Goal: Task Accomplishment & Management: Manage account settings

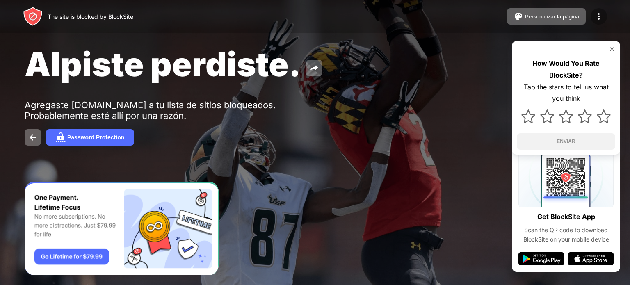
click at [599, 22] on div at bounding box center [599, 16] width 16 height 16
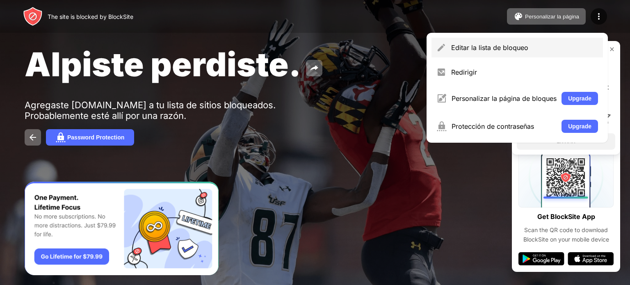
click at [565, 50] on div "Editar la lista de bloqueo" at bounding box center [524, 47] width 147 height 8
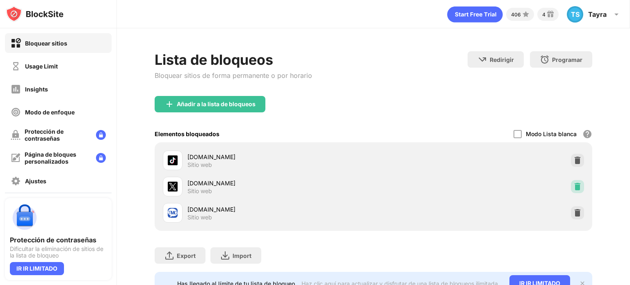
click at [573, 187] on img at bounding box center [577, 187] width 8 height 8
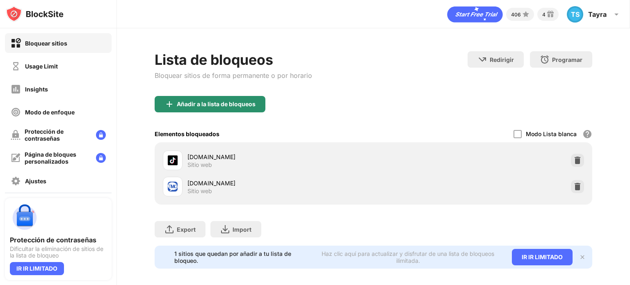
click at [229, 103] on div "Añadir a la lista de bloqueos" at bounding box center [216, 104] width 79 height 7
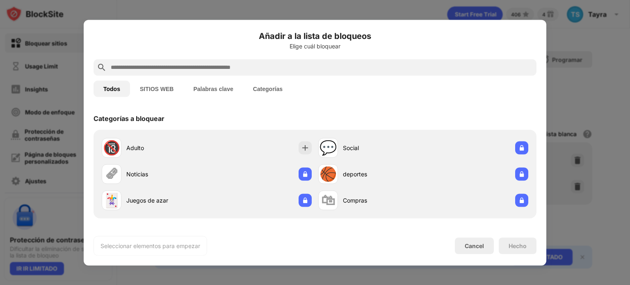
click at [247, 72] on input "text" at bounding box center [321, 67] width 423 height 10
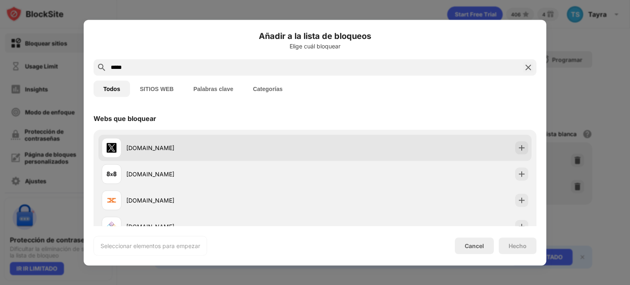
type input "*****"
click at [231, 147] on div "[DOMAIN_NAME]" at bounding box center [220, 148] width 189 height 9
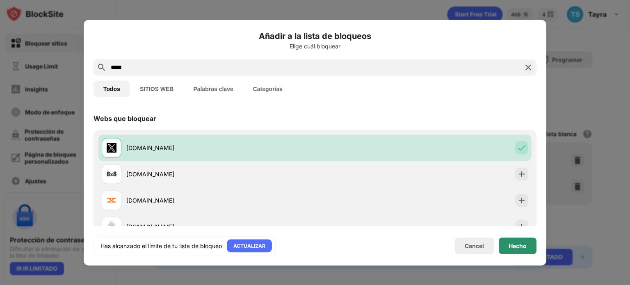
click at [520, 244] on div "Hecho" at bounding box center [518, 245] width 18 height 7
